Goal: Task Accomplishment & Management: Manage account settings

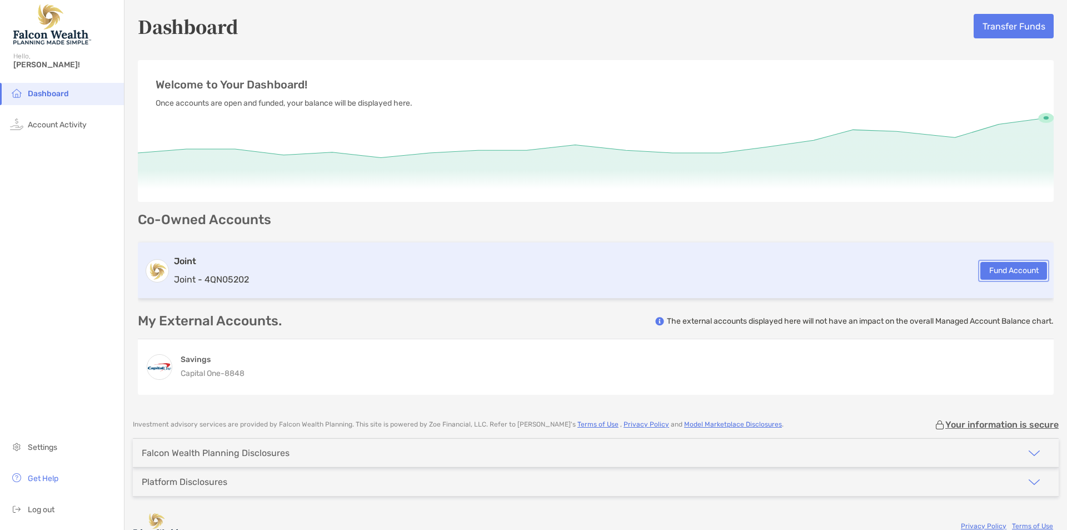
click at [980, 270] on button "Fund Account" at bounding box center [1013, 271] width 67 height 18
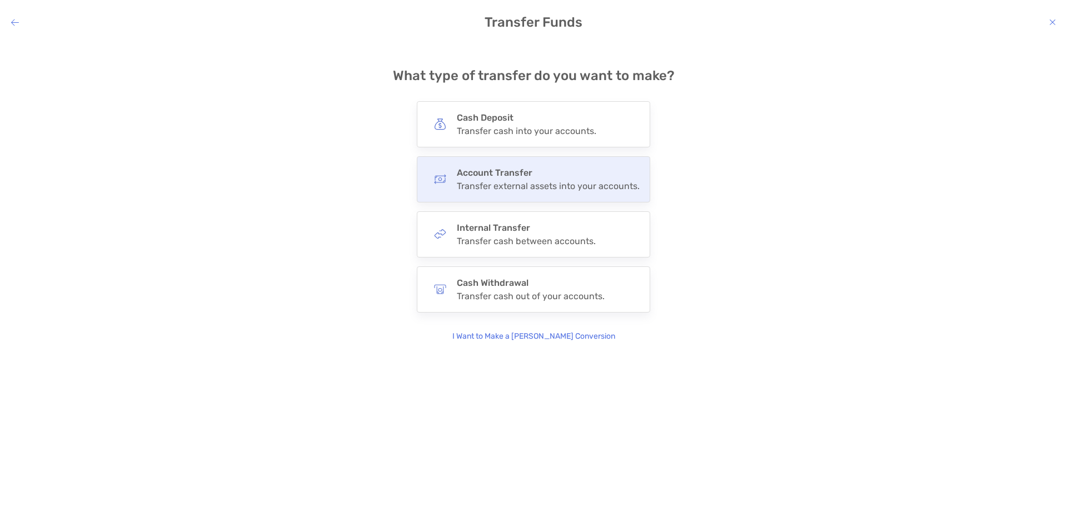
click at [514, 172] on h4 "Account Transfer" at bounding box center [548, 172] width 183 height 11
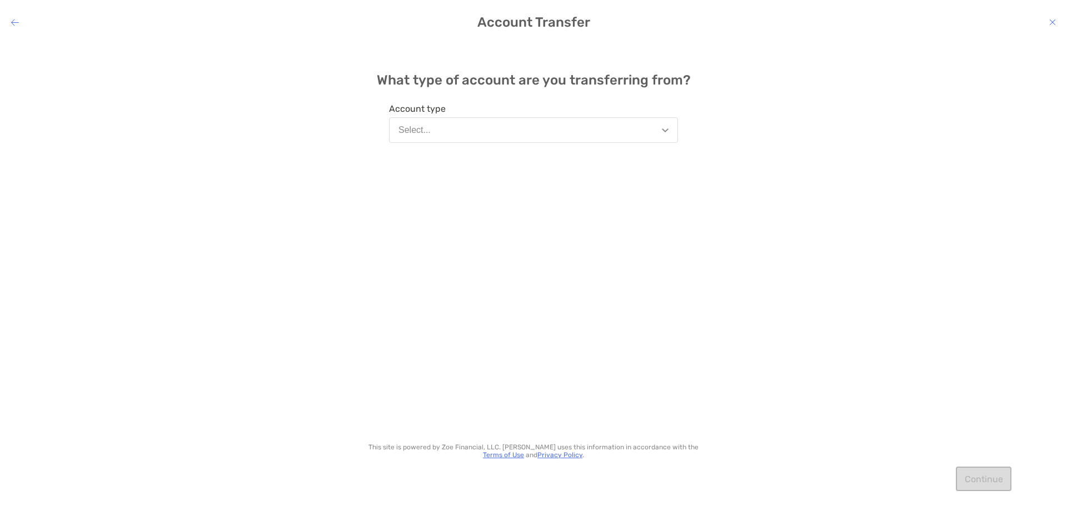
click at [534, 138] on button "Select..." at bounding box center [533, 130] width 289 height 26
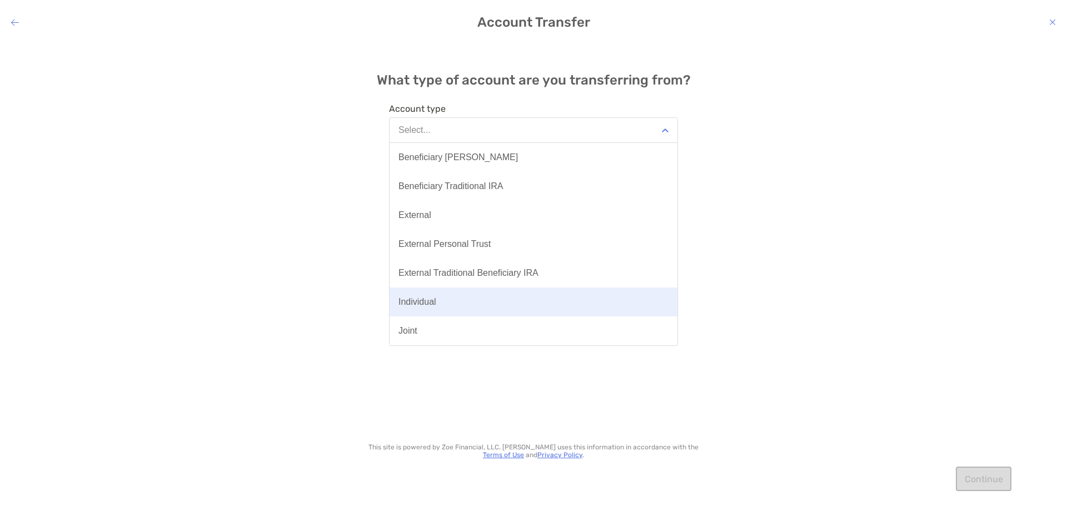
scroll to position [202, 0]
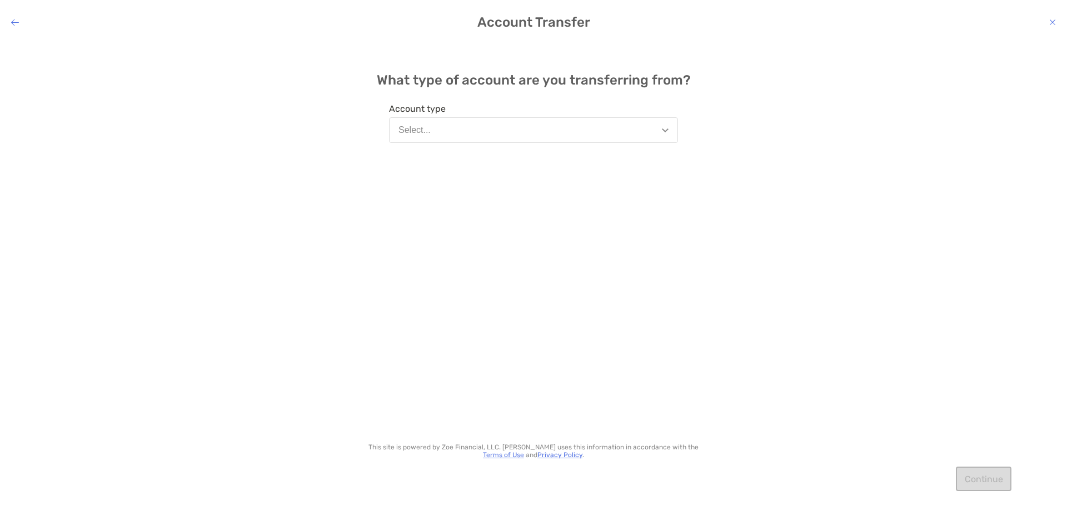
click at [795, 199] on div "What type of account are you transferring from? Account type Select... This sit…" at bounding box center [533, 277] width 1067 height 472
click at [10, 22] on h4 "Account Transfer" at bounding box center [533, 22] width 1067 height 16
click at [8, 22] on h4 "Account Transfer" at bounding box center [533, 22] width 1067 height 16
click at [13, 22] on icon "modal" at bounding box center [15, 22] width 8 height 9
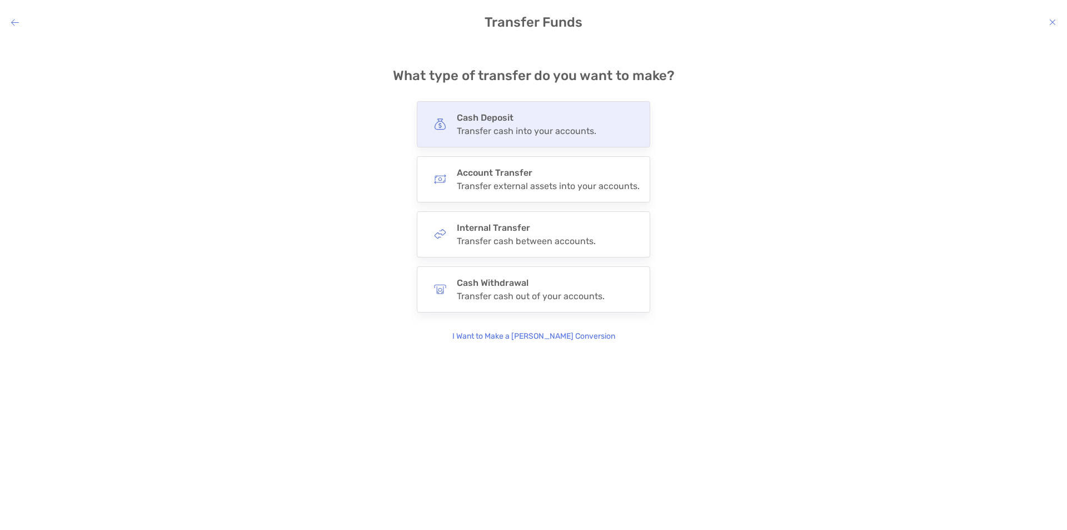
click at [507, 128] on div "Transfer cash into your accounts." at bounding box center [527, 131] width 140 height 11
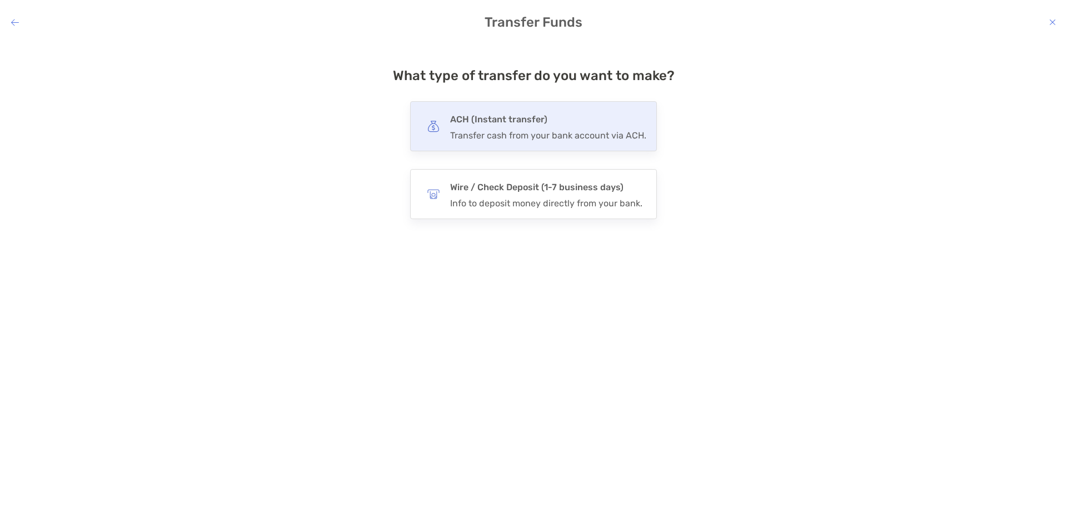
click at [522, 140] on div "Transfer cash from your bank account via ACH." at bounding box center [548, 135] width 196 height 11
click at [0, 0] on input "***" at bounding box center [0, 0] width 0 height 0
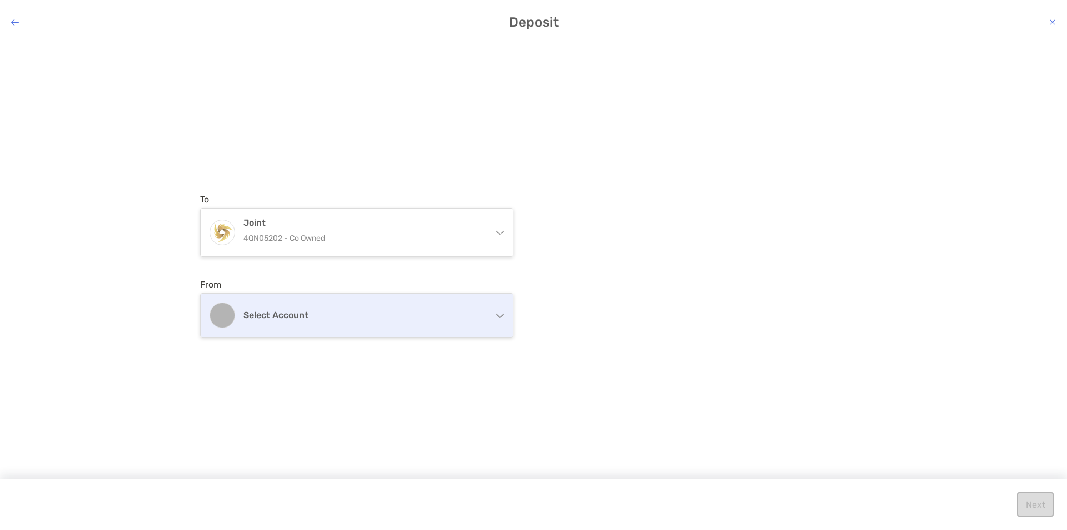
click at [475, 322] on div "Select account" at bounding box center [357, 314] width 312 height 43
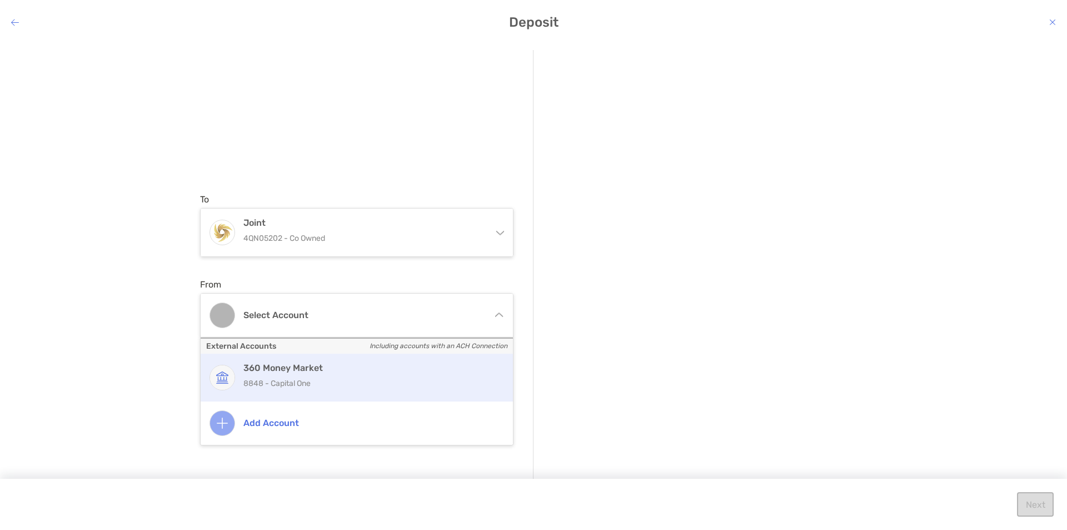
click at [400, 382] on p "8848 - Capital One" at bounding box center [368, 383] width 251 height 14
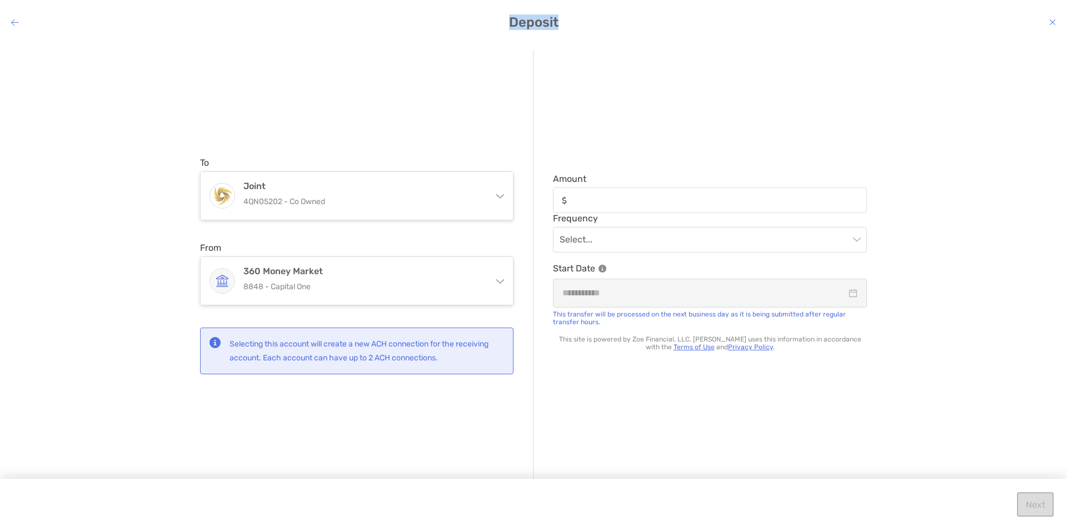
drag, startPoint x: 8, startPoint y: 17, endPoint x: 13, endPoint y: 19, distance: 5.7
click at [13, 19] on div "Deposit" at bounding box center [533, 22] width 1067 height 16
click at [13, 19] on icon "modal" at bounding box center [15, 22] width 8 height 9
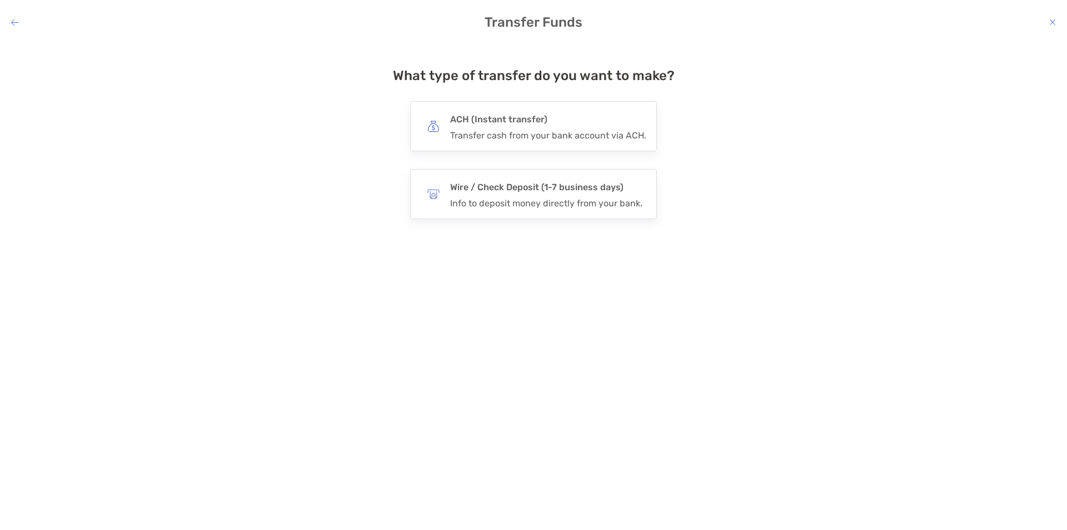
click at [13, 19] on icon "modal" at bounding box center [15, 22] width 8 height 9
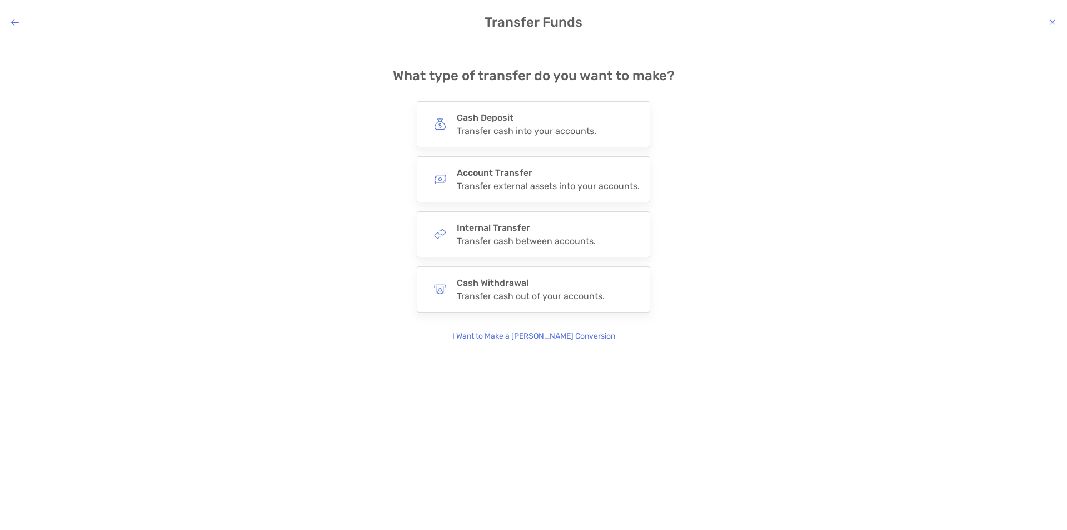
click at [13, 19] on icon "modal" at bounding box center [15, 22] width 8 height 9
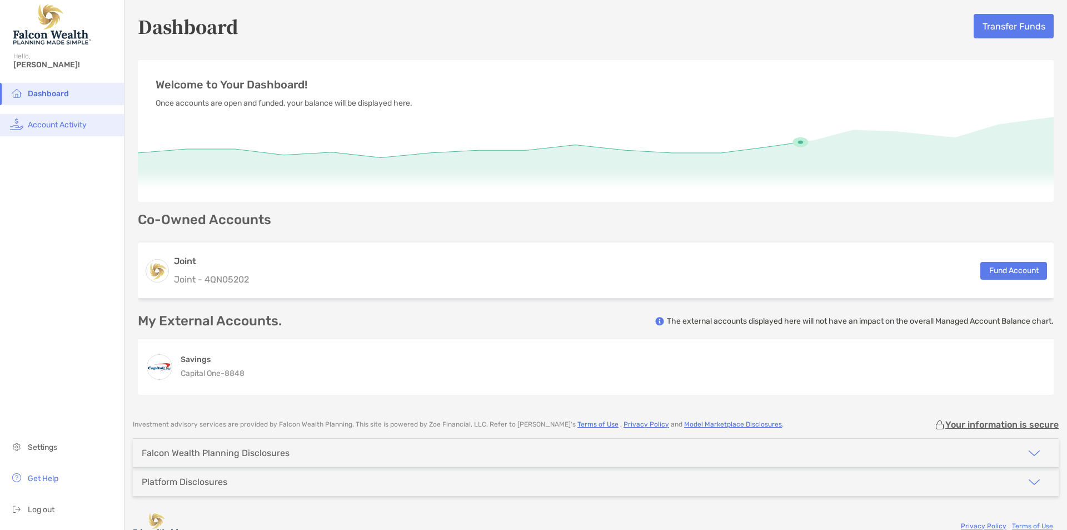
click at [66, 123] on span "Account Activity" at bounding box center [57, 124] width 59 height 9
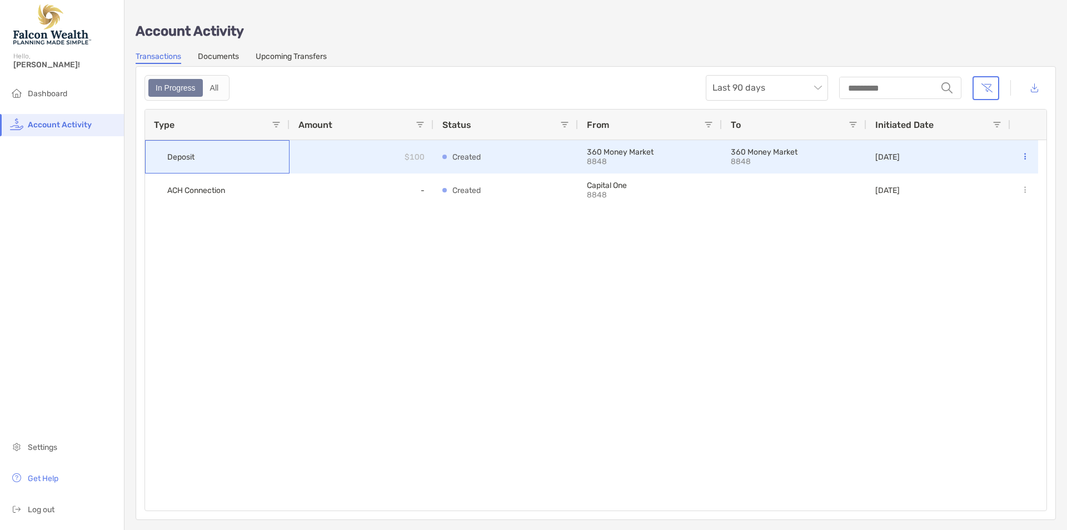
click at [273, 151] on div "Deposit" at bounding box center [217, 156] width 145 height 33
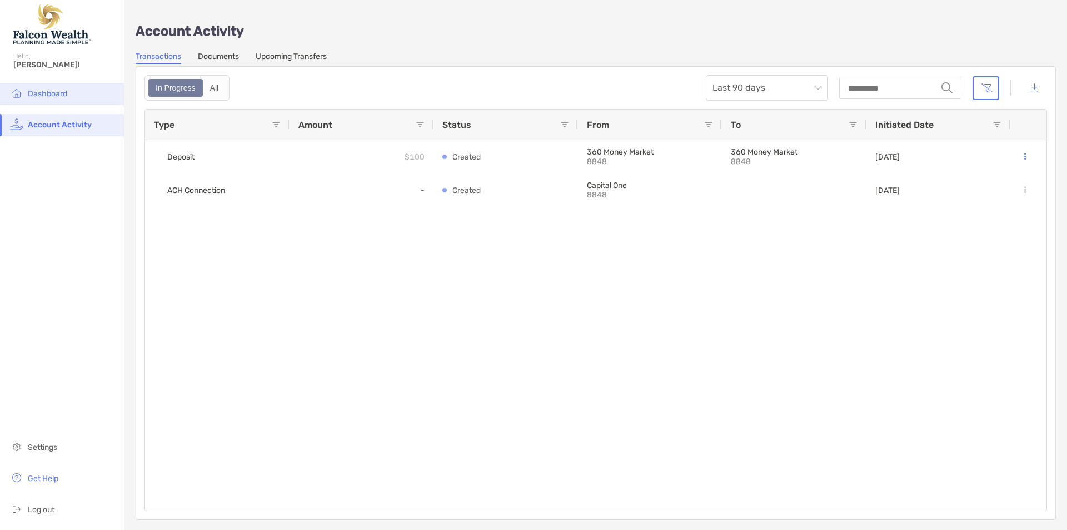
click at [75, 90] on li "Dashboard" at bounding box center [62, 94] width 124 height 22
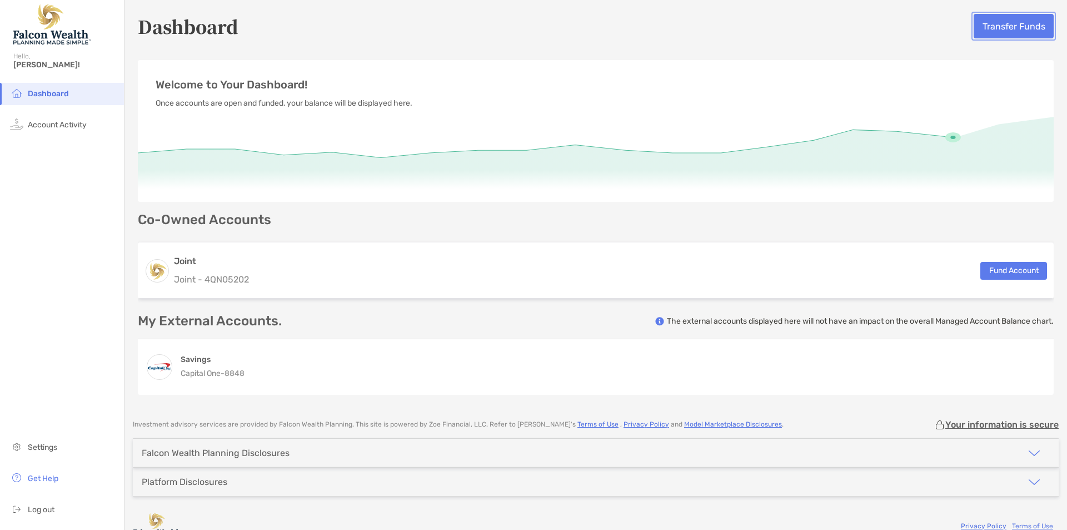
click at [1004, 24] on button "Transfer Funds" at bounding box center [1014, 26] width 80 height 24
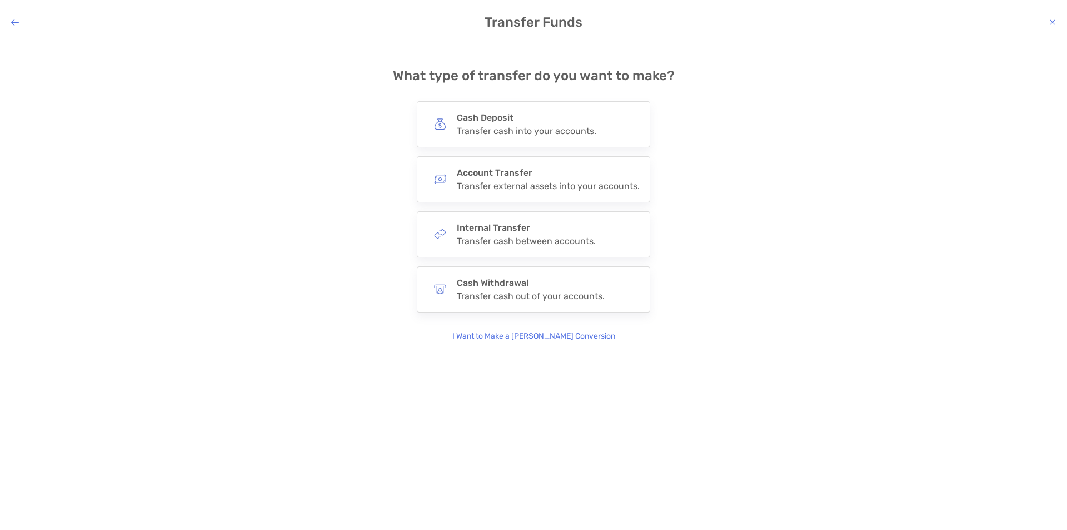
click at [11, 28] on h4 "Transfer Funds" at bounding box center [533, 22] width 1067 height 16
click at [12, 23] on icon "modal" at bounding box center [15, 22] width 8 height 9
